Goal: Check status: Check status

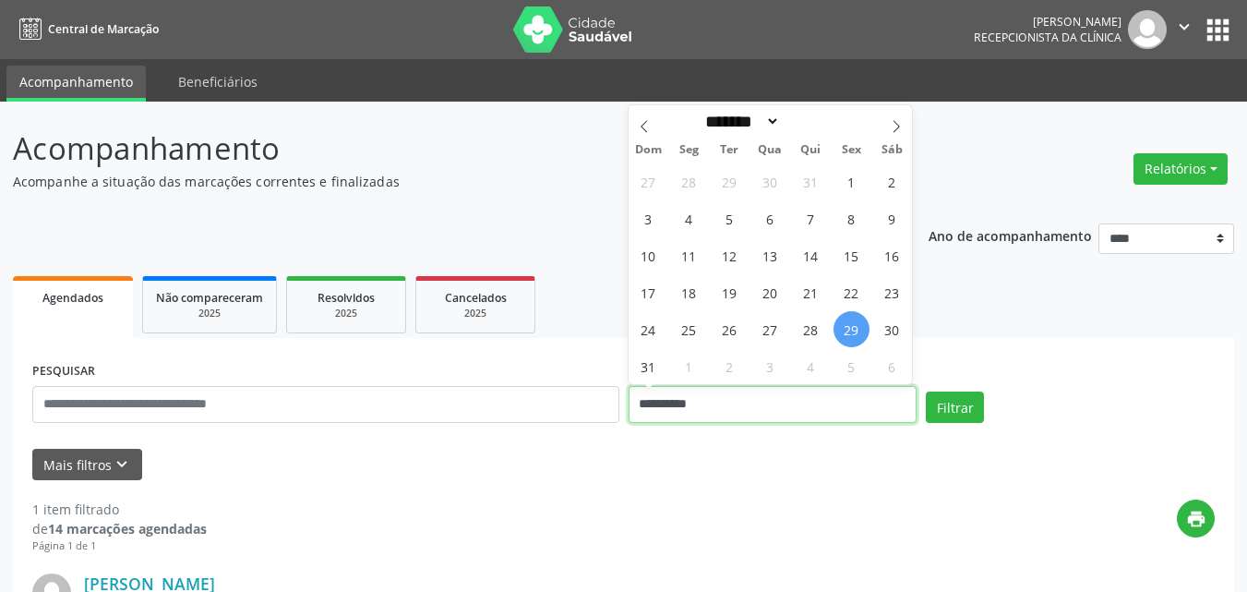
click at [764, 409] on input "**********" at bounding box center [773, 404] width 289 height 37
click at [893, 127] on icon at bounding box center [896, 126] width 13 height 13
select select "*"
click at [701, 183] on span "1" at bounding box center [689, 181] width 36 height 36
type input "**********"
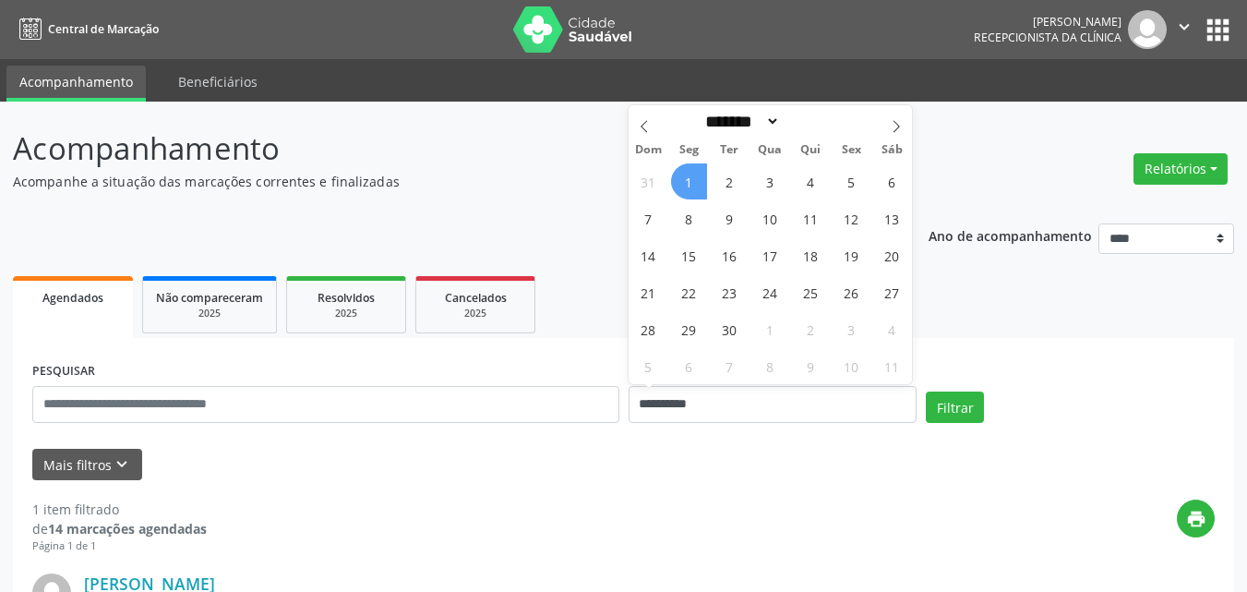
click at [701, 183] on span "1" at bounding box center [689, 181] width 36 height 36
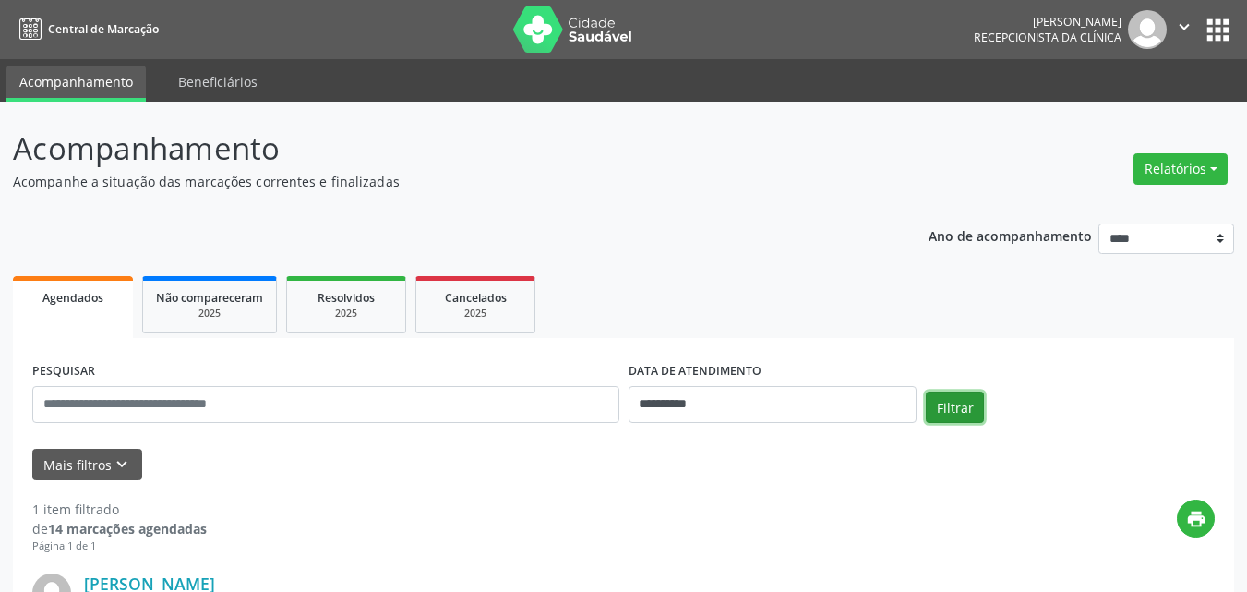
click at [931, 408] on button "Filtrar" at bounding box center [955, 406] width 58 height 31
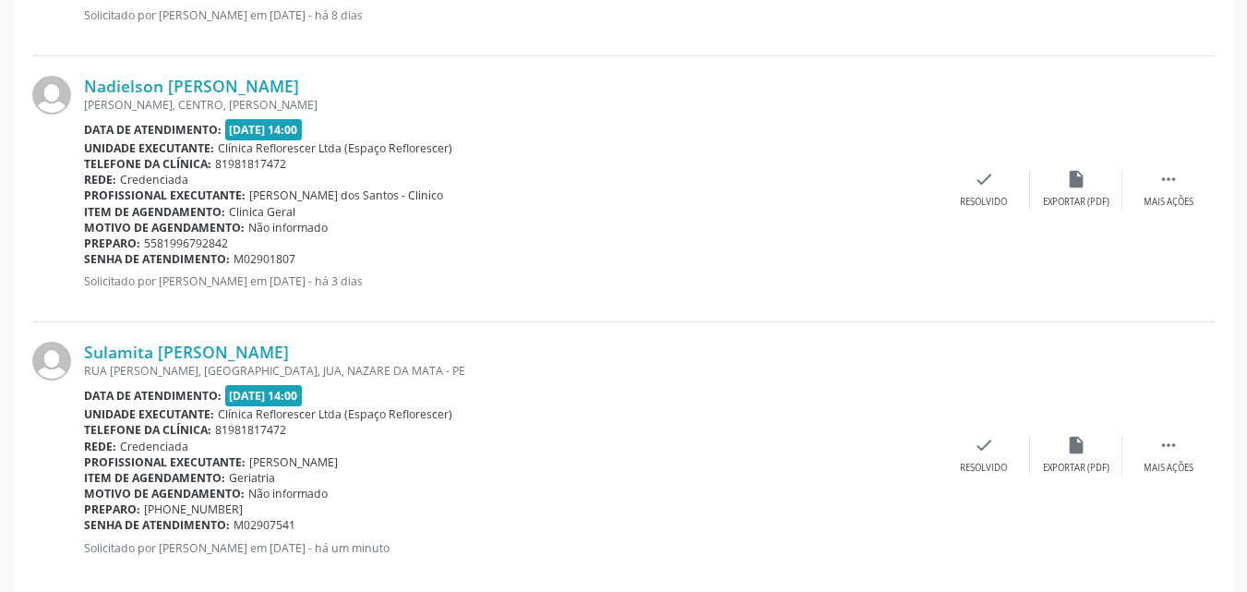
scroll to position [1591, 0]
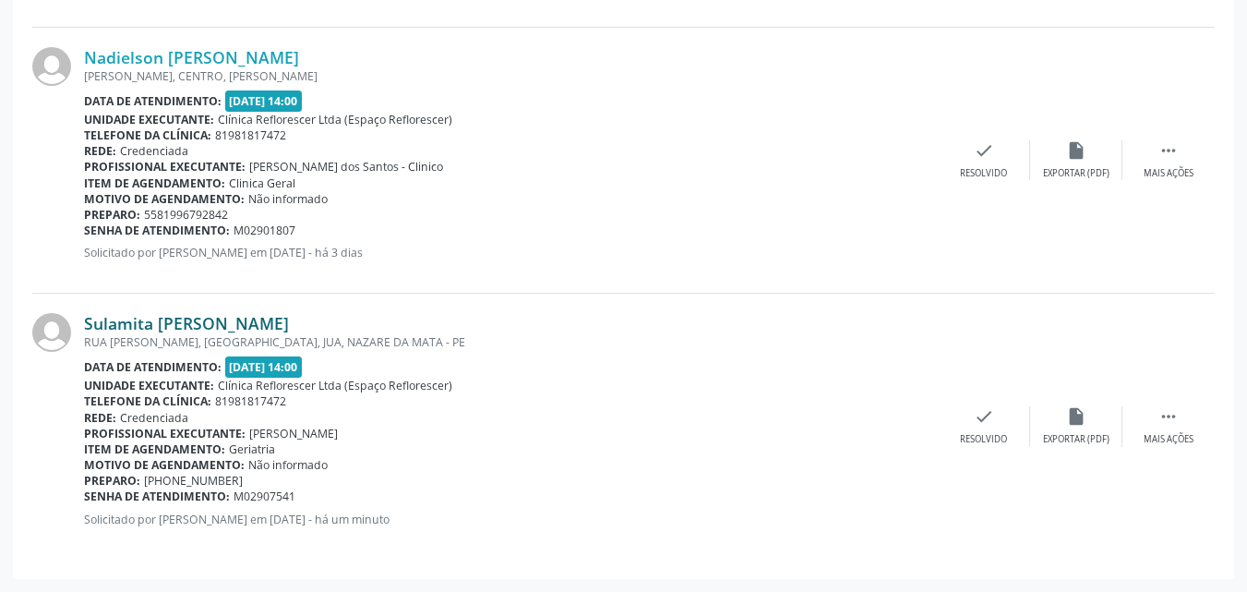
click at [276, 315] on link "Sulamita Maximo Ribeiro da Paz" at bounding box center [186, 323] width 205 height 20
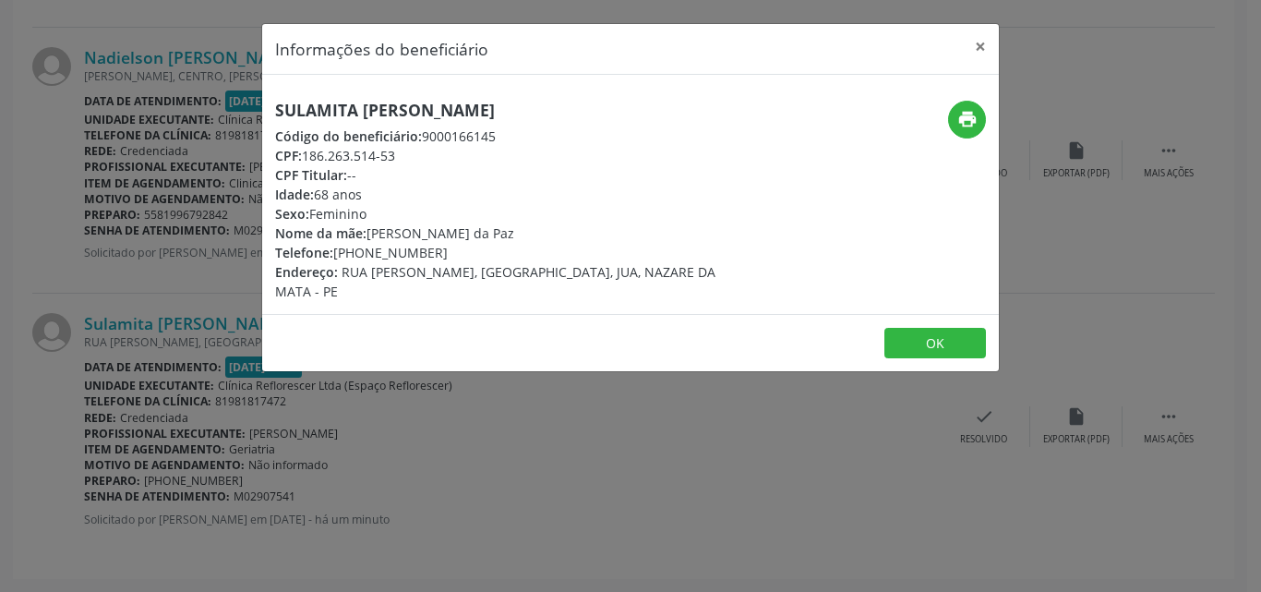
drag, startPoint x: 308, startPoint y: 152, endPoint x: 410, endPoint y: 149, distance: 101.6
click at [410, 149] on div "CPF: 186.263.514-53" at bounding box center [507, 155] width 465 height 19
copy div "186.263.514-53"
click at [920, 336] on button "OK" at bounding box center [935, 343] width 102 height 31
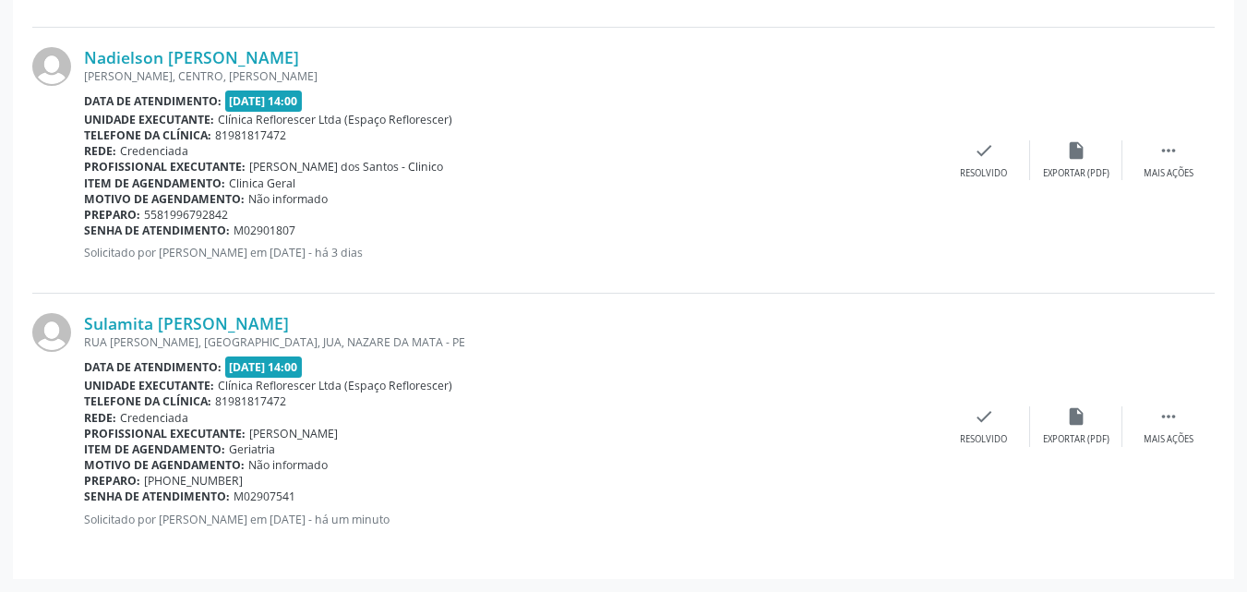
click at [750, 231] on div "Senha de atendimento: M02901807" at bounding box center [511, 230] width 854 height 16
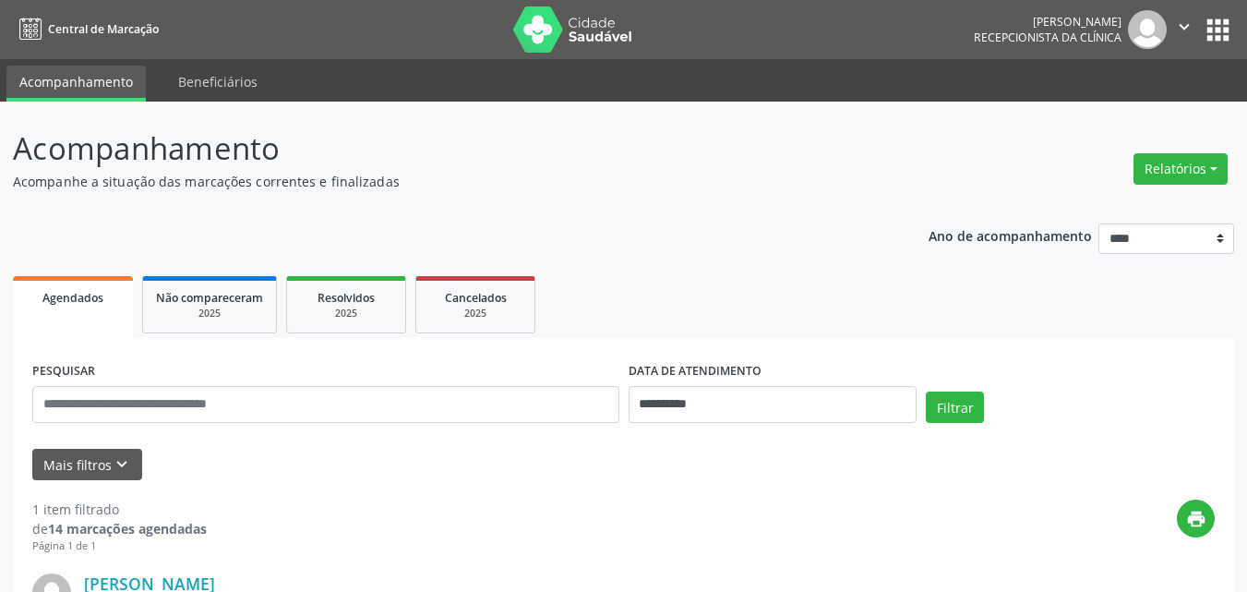
scroll to position [276, 0]
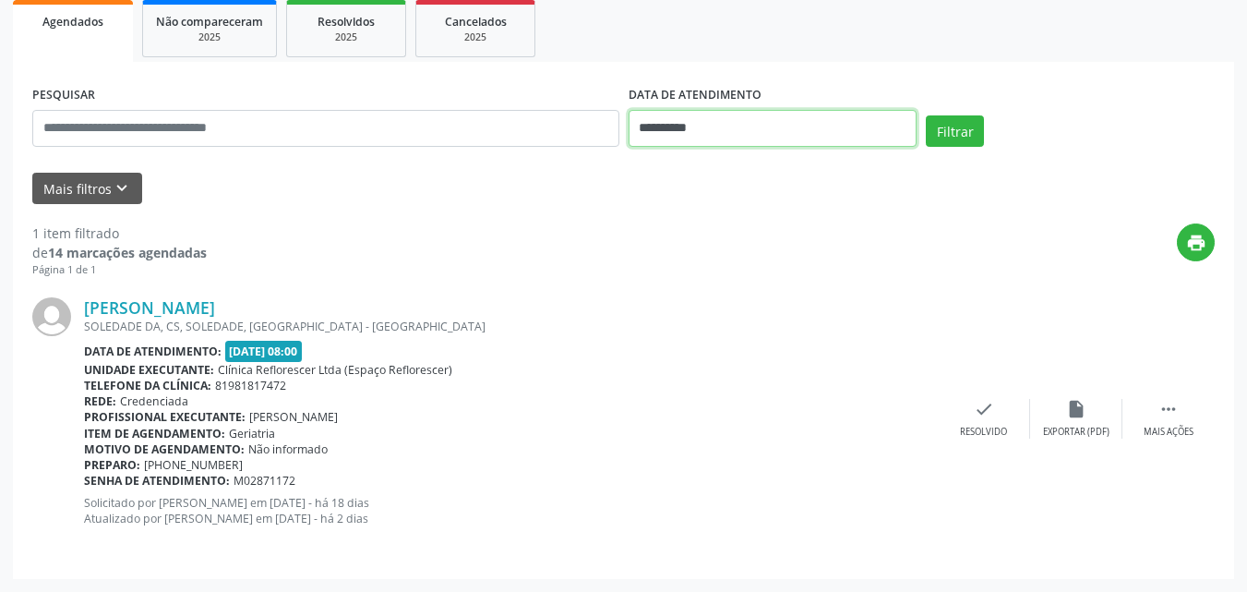
click at [763, 123] on input "**********" at bounding box center [773, 128] width 289 height 37
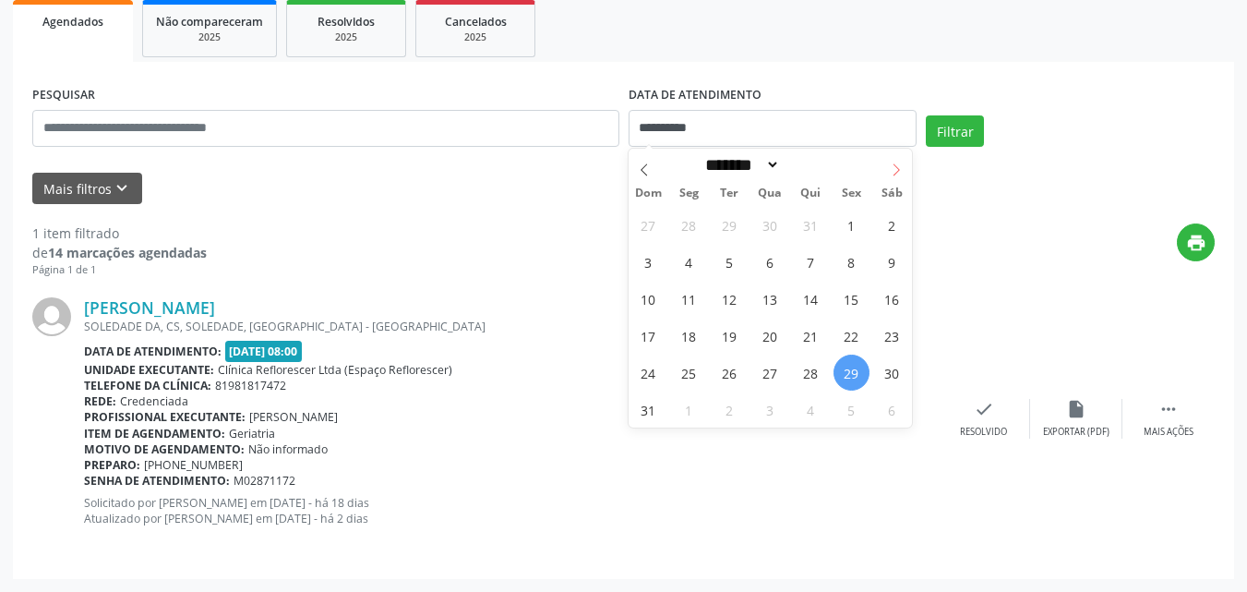
click at [890, 174] on icon at bounding box center [896, 169] width 13 height 13
select select "*"
click at [678, 222] on span "1" at bounding box center [689, 225] width 36 height 36
type input "**********"
click at [678, 222] on span "1" at bounding box center [689, 225] width 36 height 36
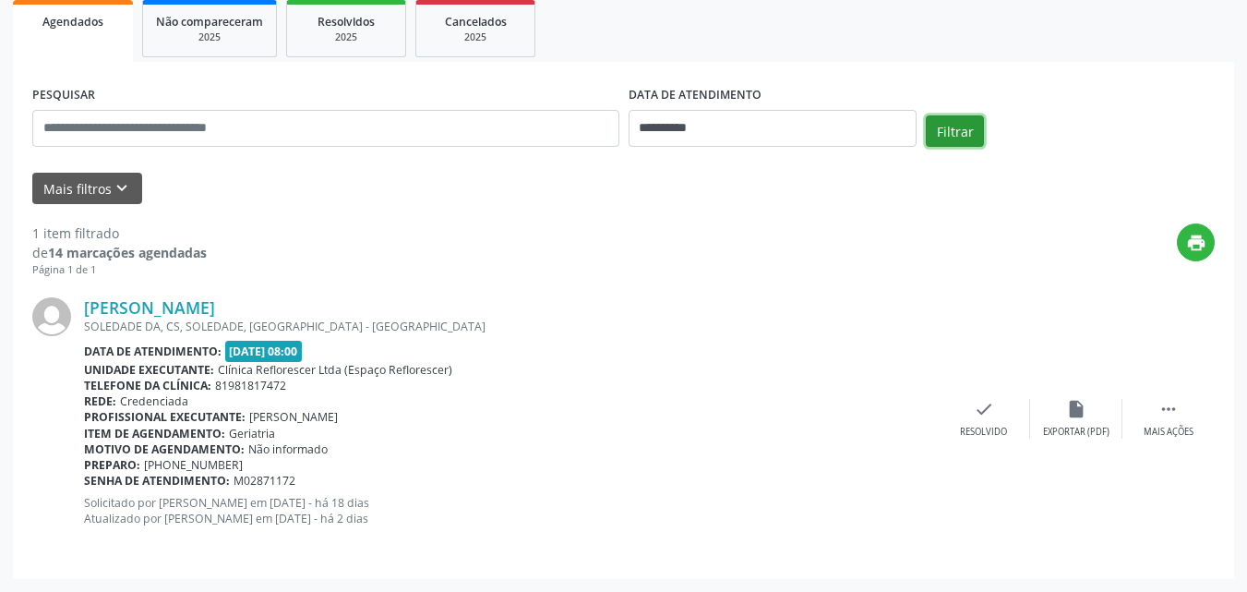
click at [938, 128] on button "Filtrar" at bounding box center [955, 130] width 58 height 31
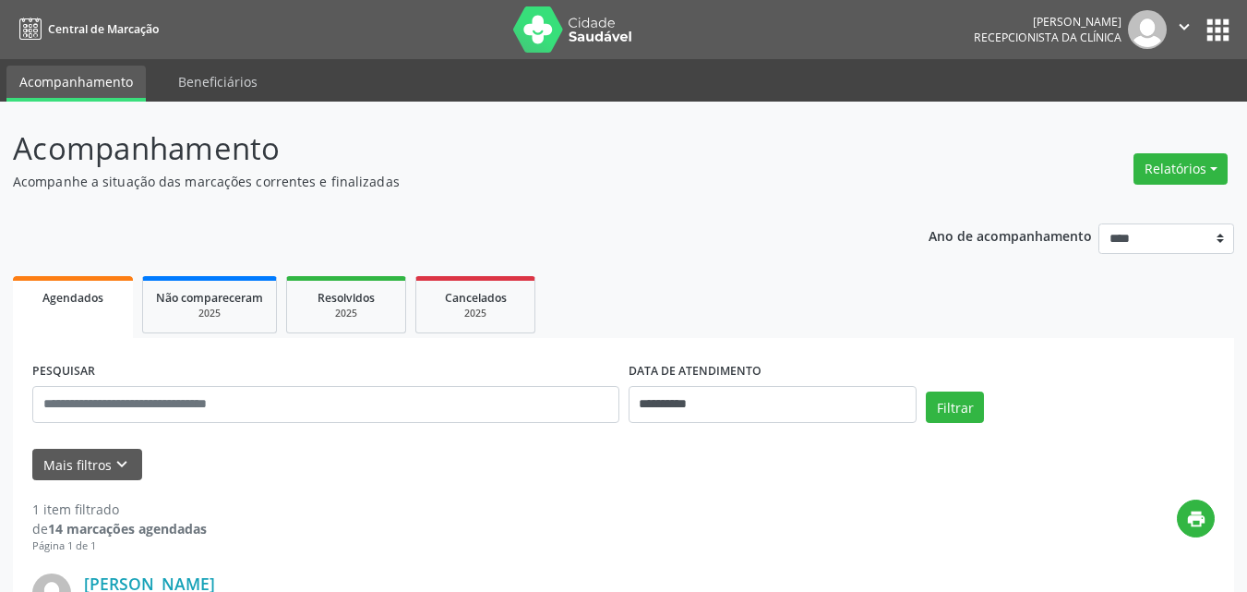
click at [786, 178] on p "Acompanhe a situação das marcações correntes e finalizadas" at bounding box center [440, 181] width 855 height 19
